Goal: Transaction & Acquisition: Purchase product/service

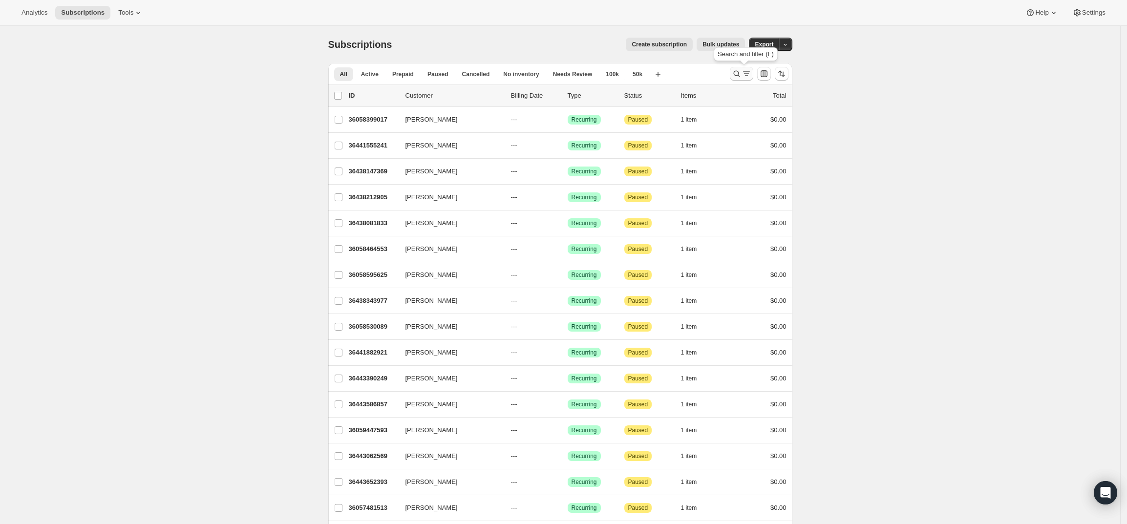
click at [740, 74] on icon "Search and filter results" at bounding box center [736, 74] width 6 height 6
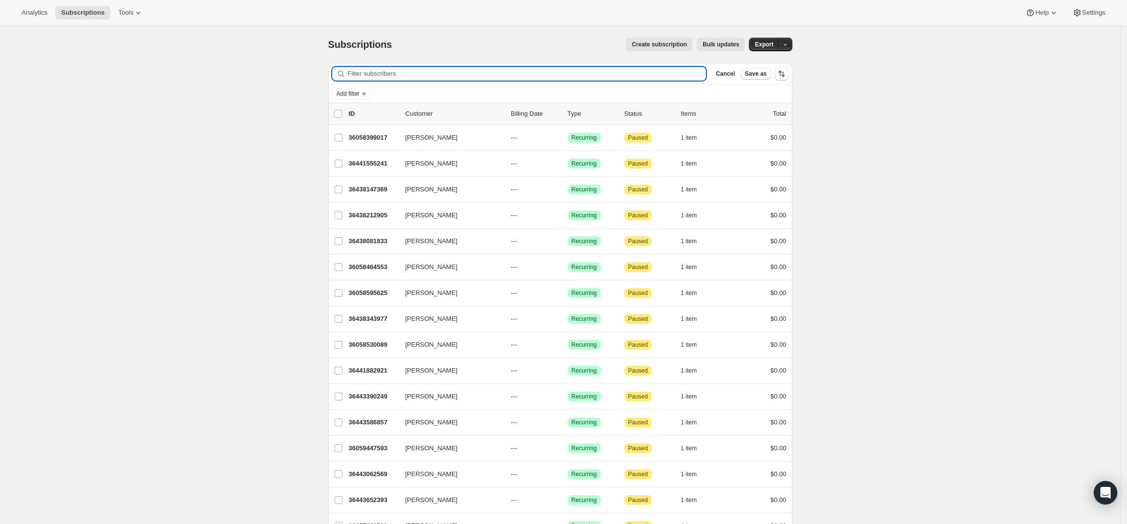
click at [642, 76] on input "Filter subscribers" at bounding box center [527, 74] width 359 height 14
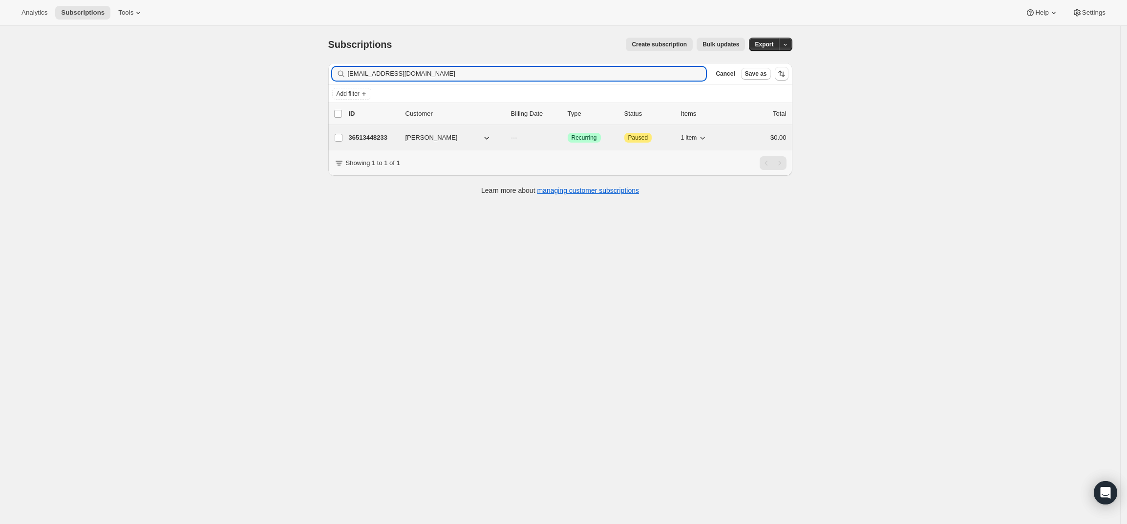
type input "[EMAIL_ADDRESS][DOMAIN_NAME]"
click at [363, 137] on p "36513448233" at bounding box center [373, 138] width 49 height 10
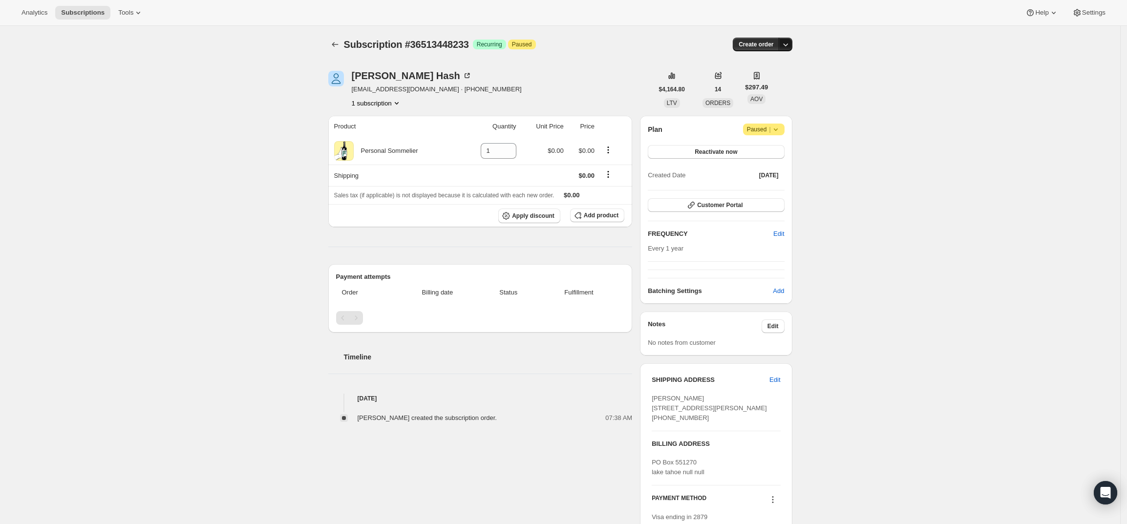
click at [790, 44] on icon "button" at bounding box center [786, 45] width 10 height 10
click at [777, 79] on span "Create custom one-time order" at bounding box center [747, 81] width 85 height 7
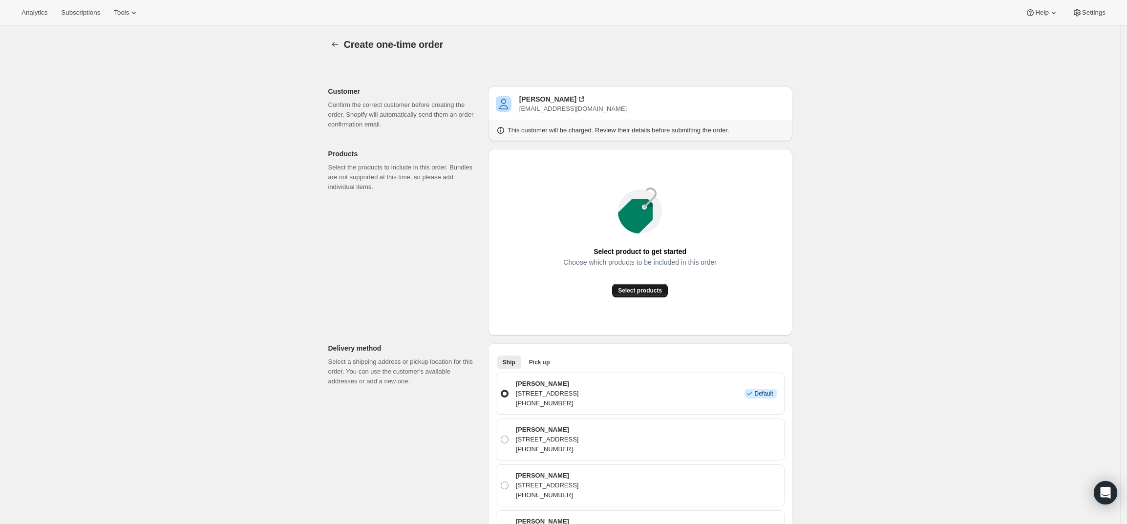
click at [654, 289] on span "Select products" at bounding box center [640, 291] width 44 height 8
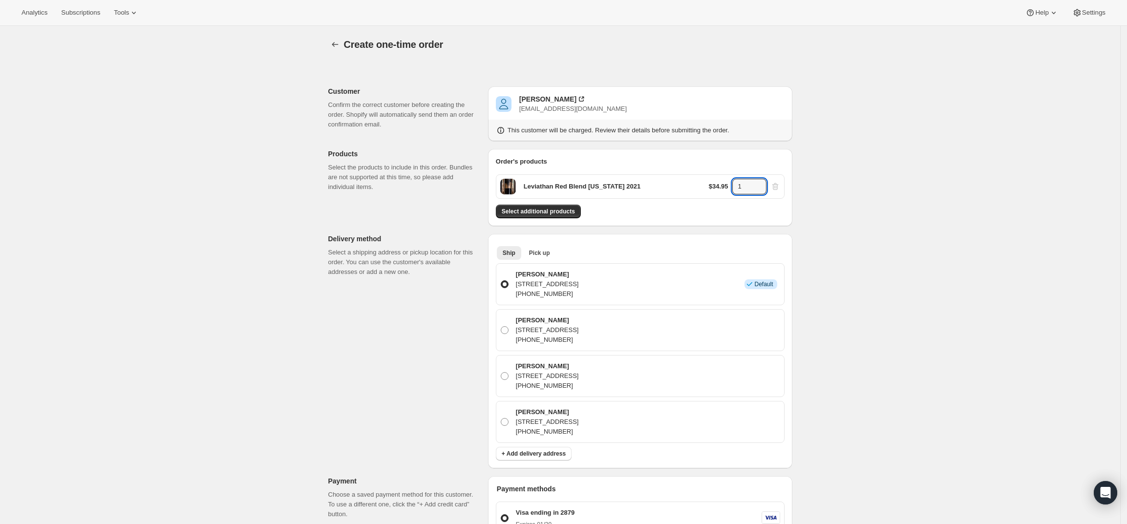
drag, startPoint x: 748, startPoint y: 182, endPoint x: 725, endPoint y: 183, distance: 23.0
click at [725, 183] on div "$34.95 1" at bounding box center [744, 187] width 71 height 16
type input "6"
click at [953, 151] on div "Create one-time order. This page is ready Create one-time order Customer Confir…" at bounding box center [560, 438] width 1120 height 825
click at [569, 217] on button "Select additional products" at bounding box center [538, 212] width 85 height 14
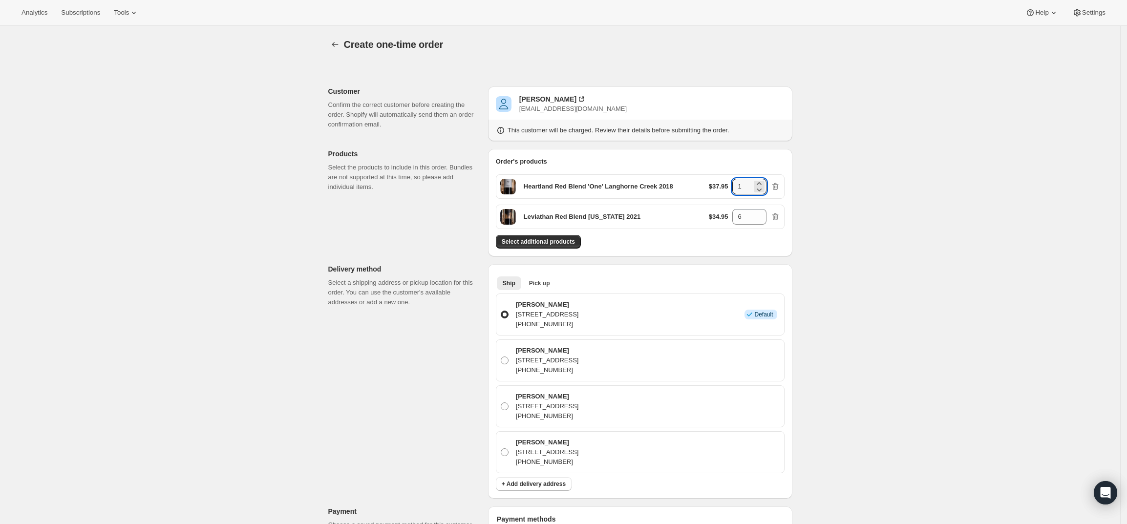
drag, startPoint x: 747, startPoint y: 190, endPoint x: 725, endPoint y: 180, distance: 24.1
click at [725, 180] on div "$37.95 1" at bounding box center [744, 187] width 71 height 16
type input "6"
click at [860, 194] on div "Create one-time order. This page is ready Create one-time order Customer Confir…" at bounding box center [560, 453] width 1120 height 855
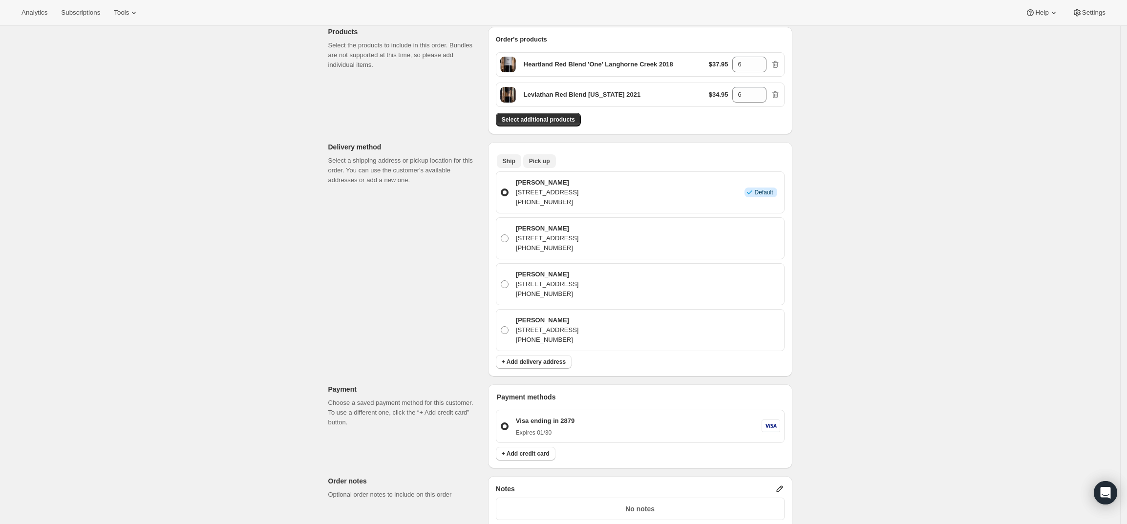
click at [534, 161] on span "Pick up" at bounding box center [539, 161] width 21 height 8
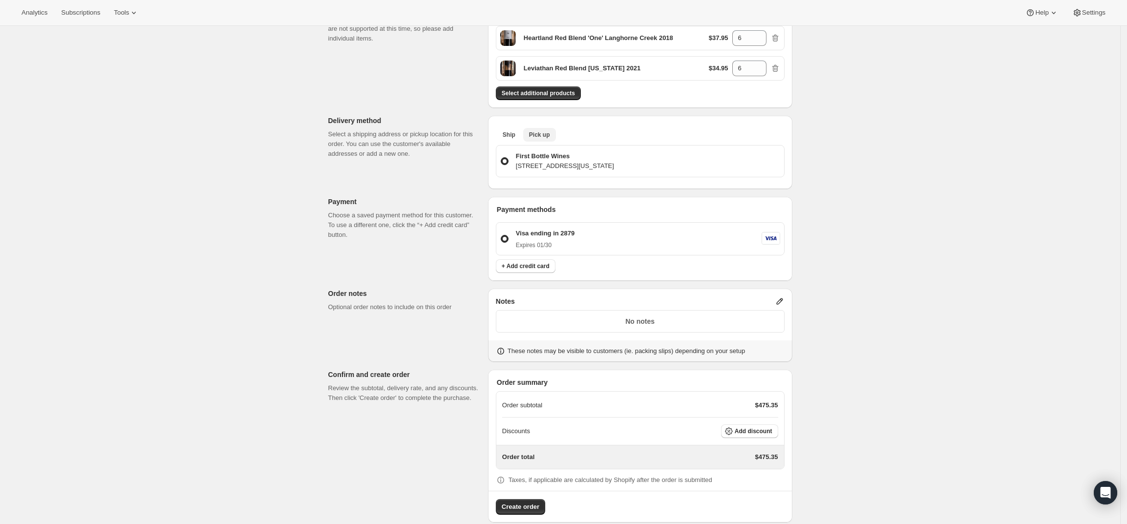
scroll to position [163, 0]
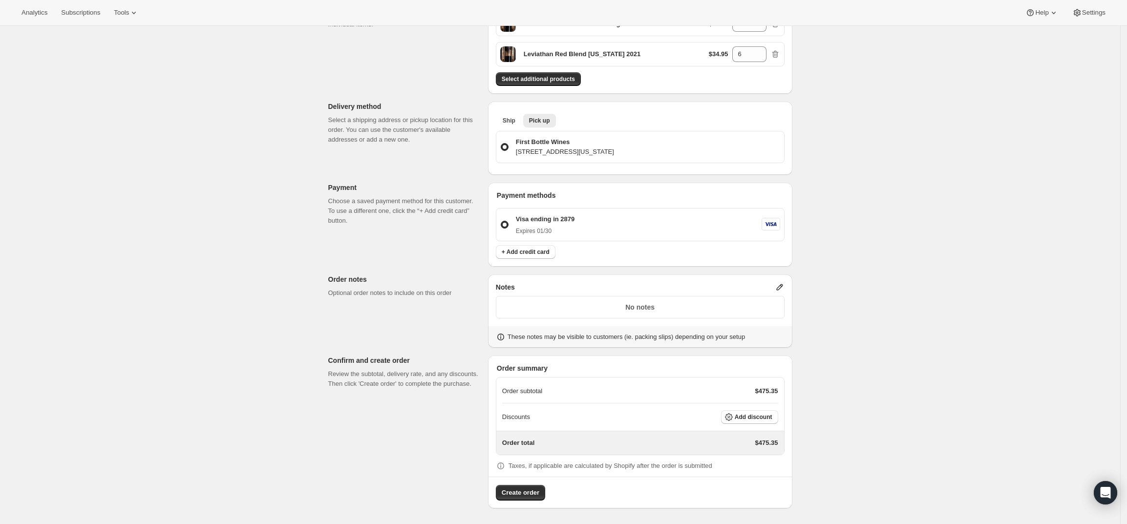
click at [782, 286] on icon at bounding box center [779, 287] width 6 height 6
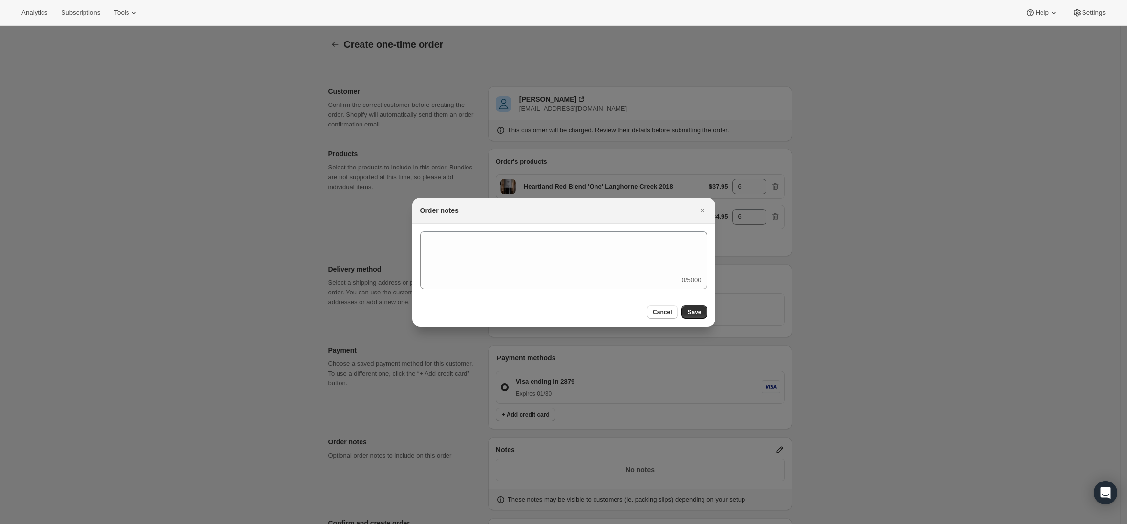
scroll to position [0, 0]
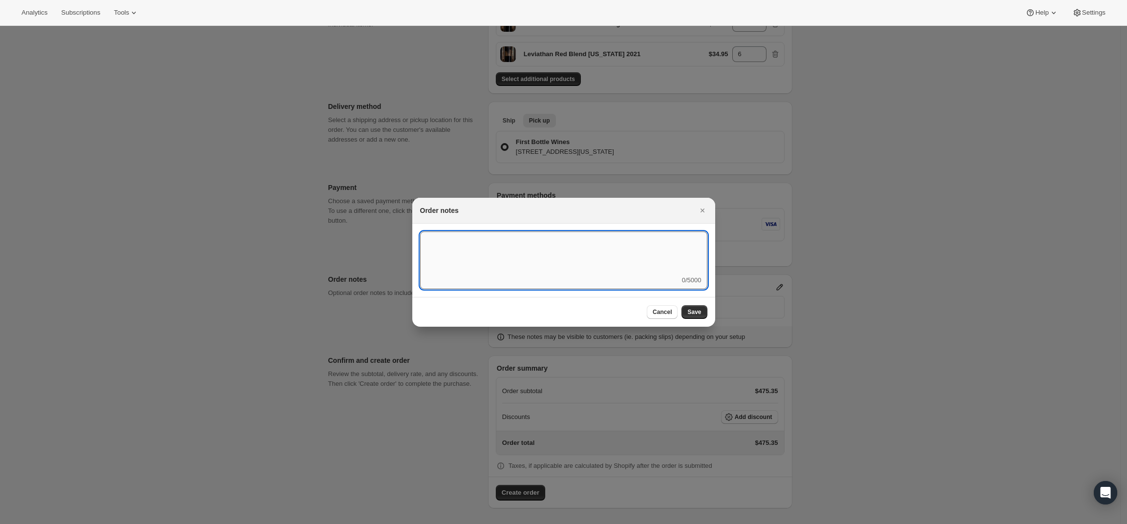
click at [534, 270] on textarea ":rd5:" at bounding box center [563, 254] width 287 height 44
type textarea "[PERSON_NAME] Father-in-Law"
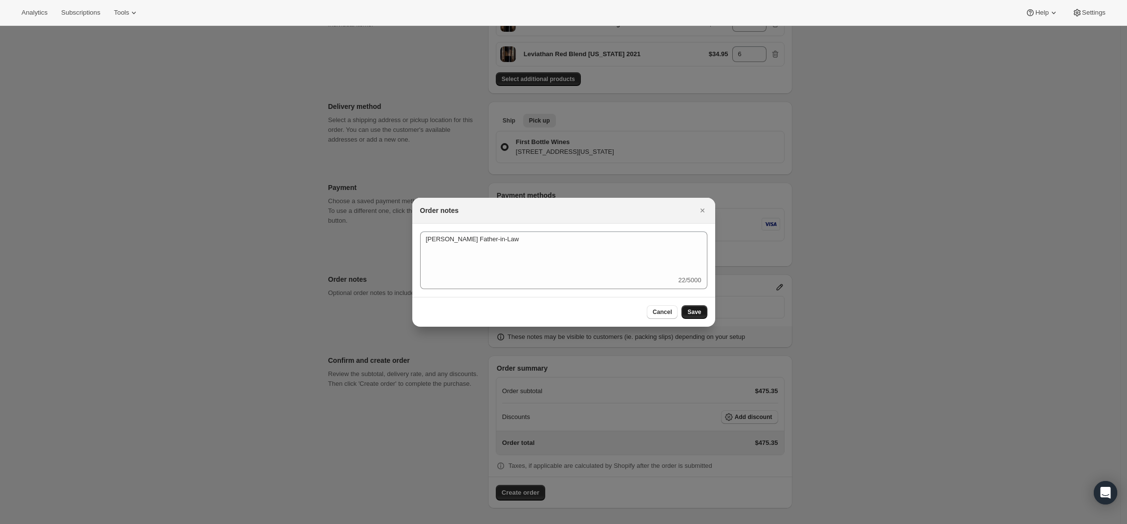
click at [698, 310] on span "Save" at bounding box center [694, 312] width 14 height 8
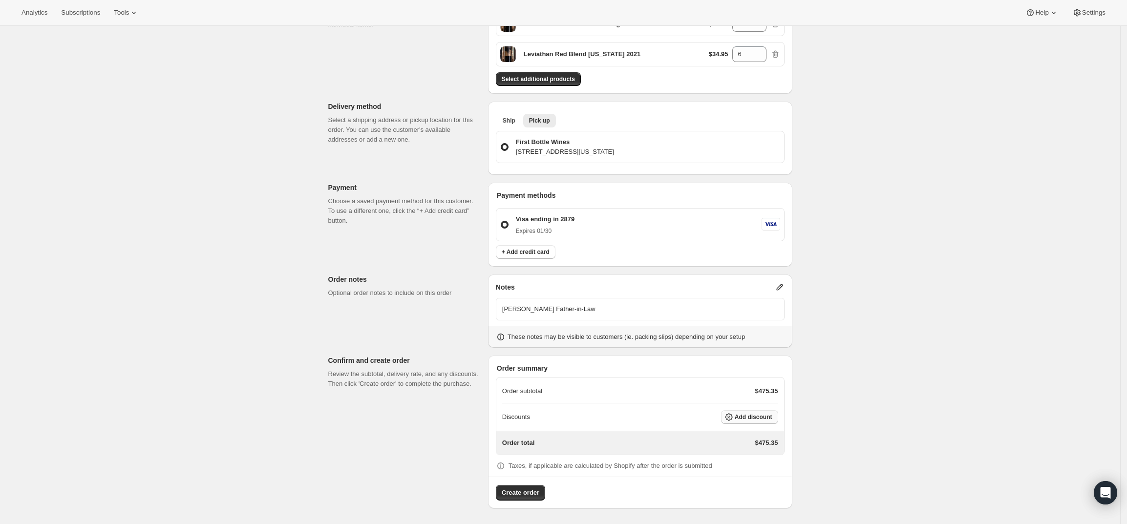
click at [742, 419] on span "Add discount" at bounding box center [754, 417] width 38 height 8
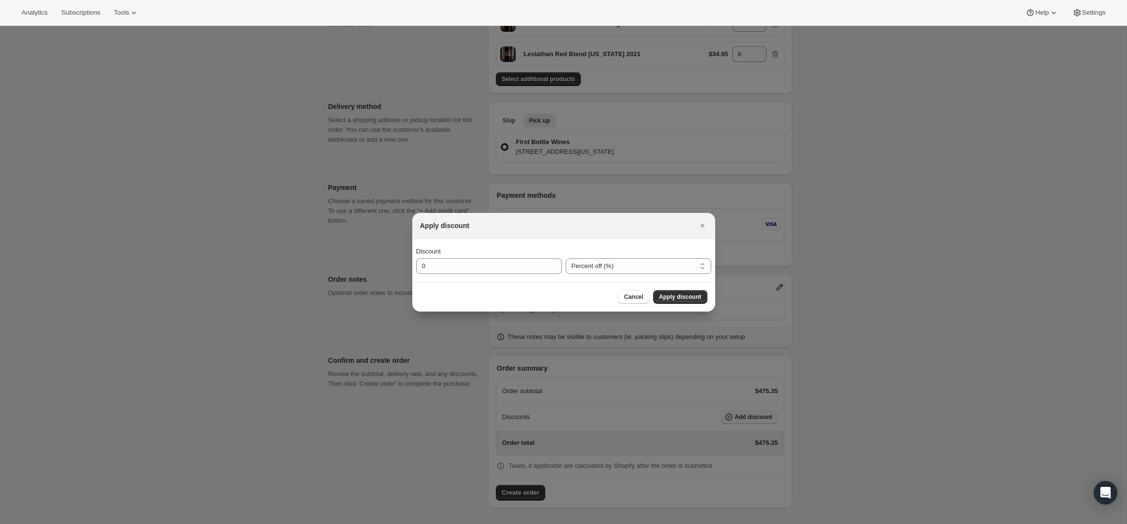
scroll to position [0, 0]
click at [498, 266] on input "0" at bounding box center [481, 266] width 131 height 16
type input "20"
click at [691, 293] on span "Apply discount" at bounding box center [680, 297] width 42 height 8
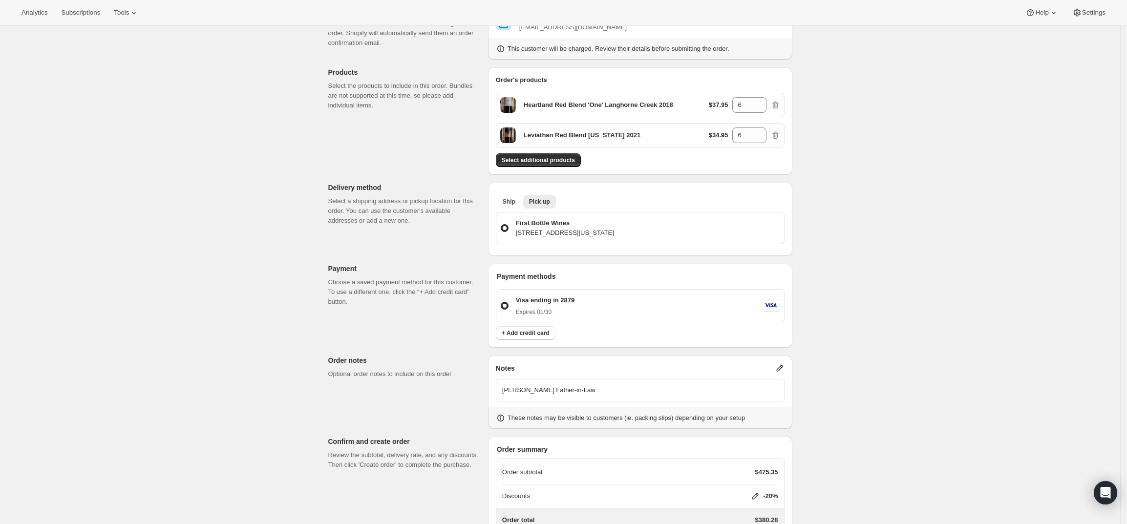
scroll to position [159, 0]
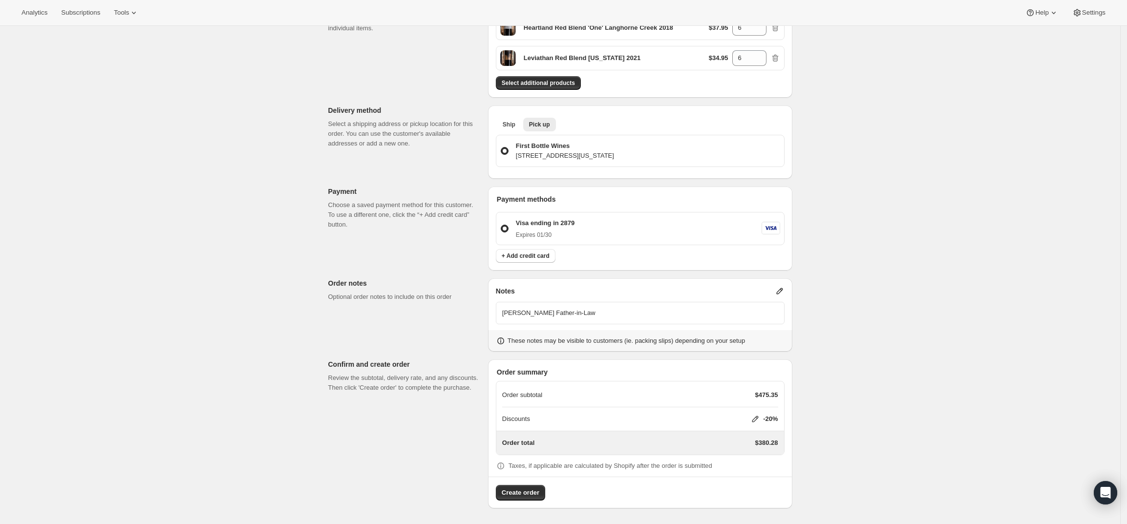
click at [779, 289] on icon at bounding box center [780, 291] width 10 height 10
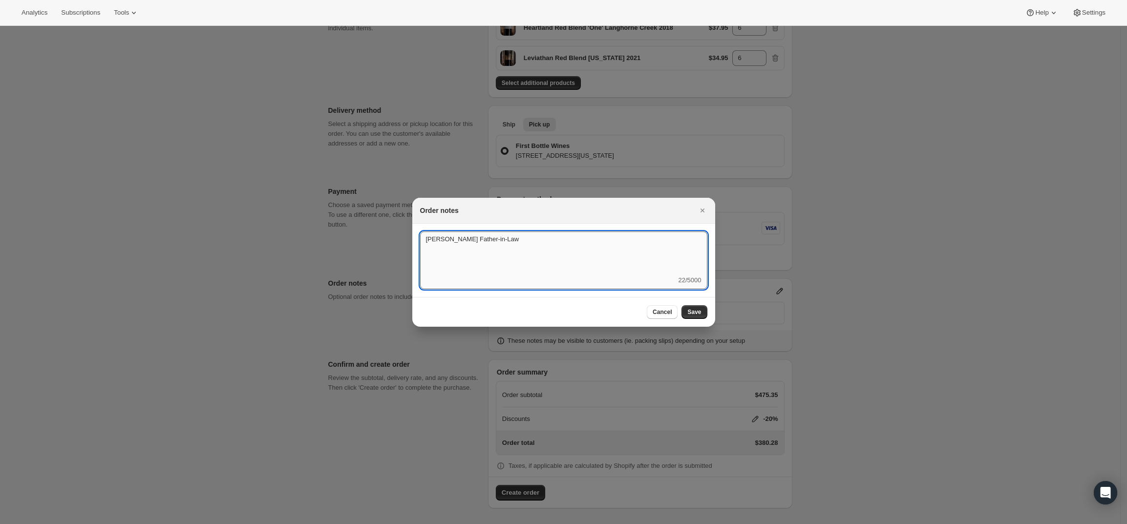
click at [578, 243] on textarea "[PERSON_NAME] Father-in-Law" at bounding box center [563, 254] width 287 height 44
type textarea "[PERSON_NAME] Father-in-Law - pick up 10/3"
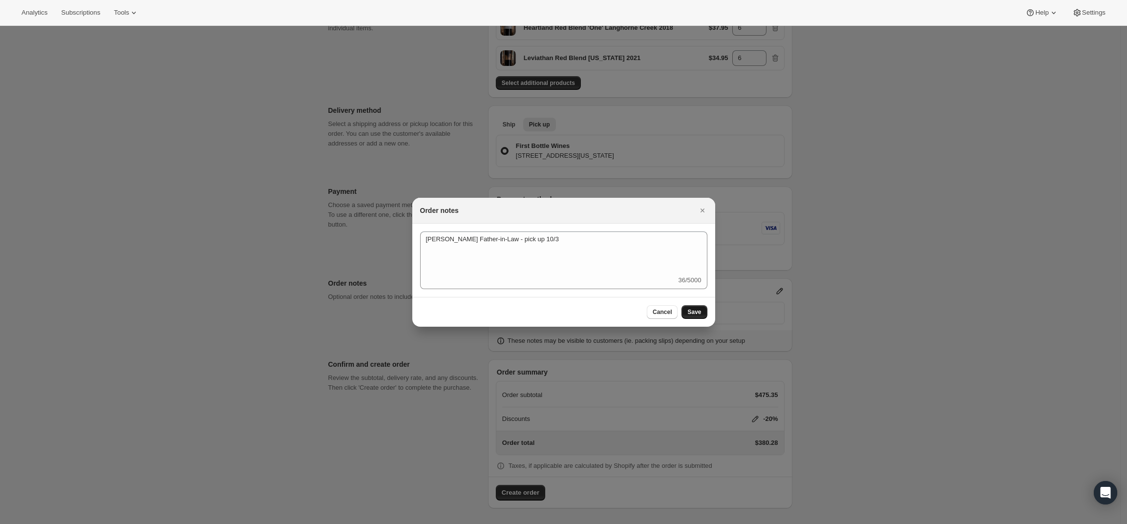
click at [694, 316] on button "Save" at bounding box center [693, 312] width 25 height 14
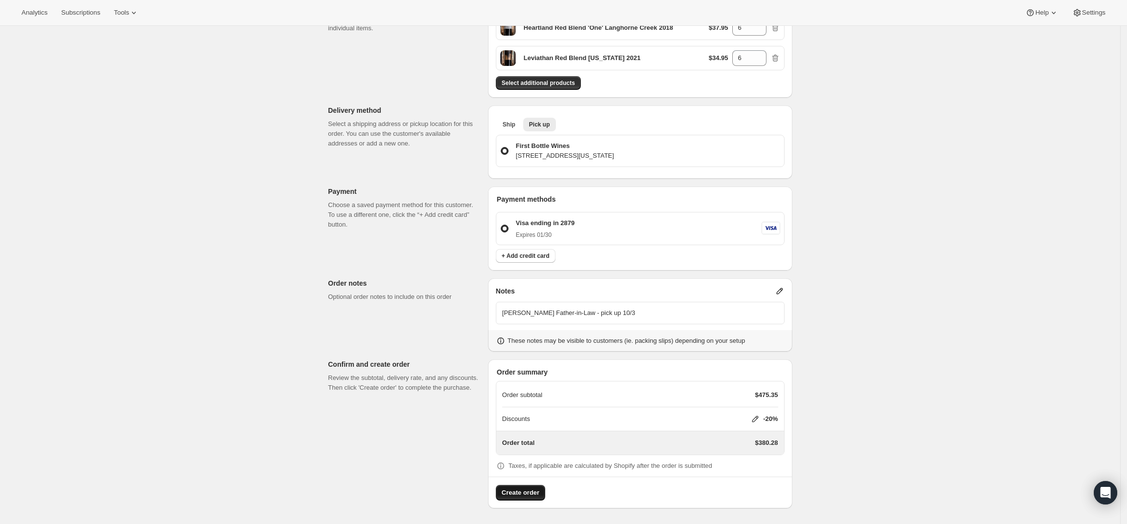
click at [530, 494] on span "Create order" at bounding box center [521, 493] width 38 height 10
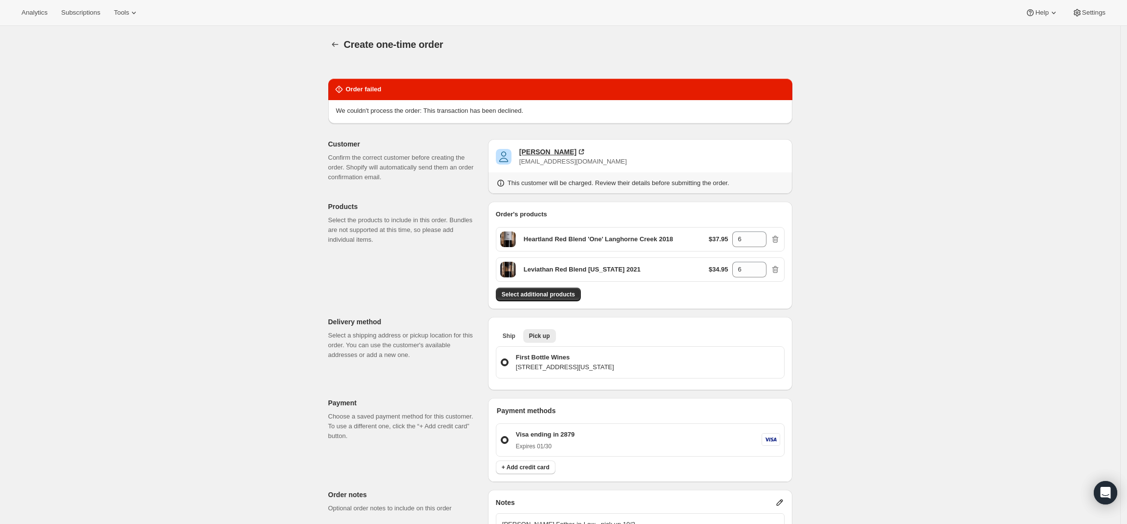
click at [543, 151] on div "[PERSON_NAME]" at bounding box center [547, 152] width 57 height 10
drag, startPoint x: 688, startPoint y: 233, endPoint x: 526, endPoint y: 238, distance: 162.2
click at [526, 238] on div "Heartland Red Blend 'One' Langhorne Creek 2018 $37.95 6" at bounding box center [640, 239] width 289 height 24
copy p "Heartland Red Blend 'One' Langhorne Creek 2018"
drag, startPoint x: 647, startPoint y: 271, endPoint x: 525, endPoint y: 277, distance: 122.3
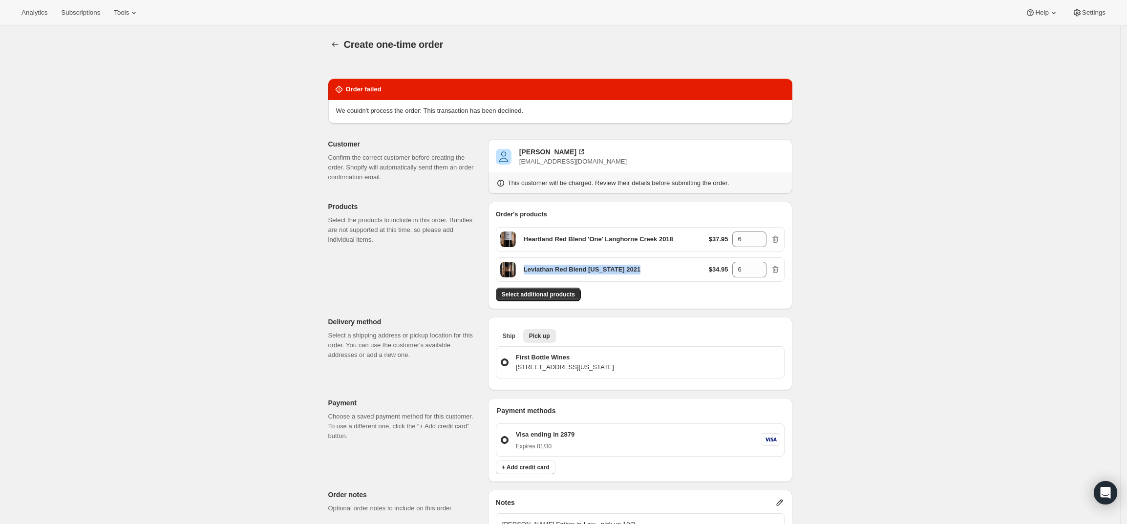
click at [525, 277] on div "Leviathan Red Blend [US_STATE] 2021 $34.95 6" at bounding box center [640, 269] width 289 height 24
copy p "Leviathan Red Blend [US_STATE] 2021"
